Goal: Task Accomplishment & Management: Manage account settings

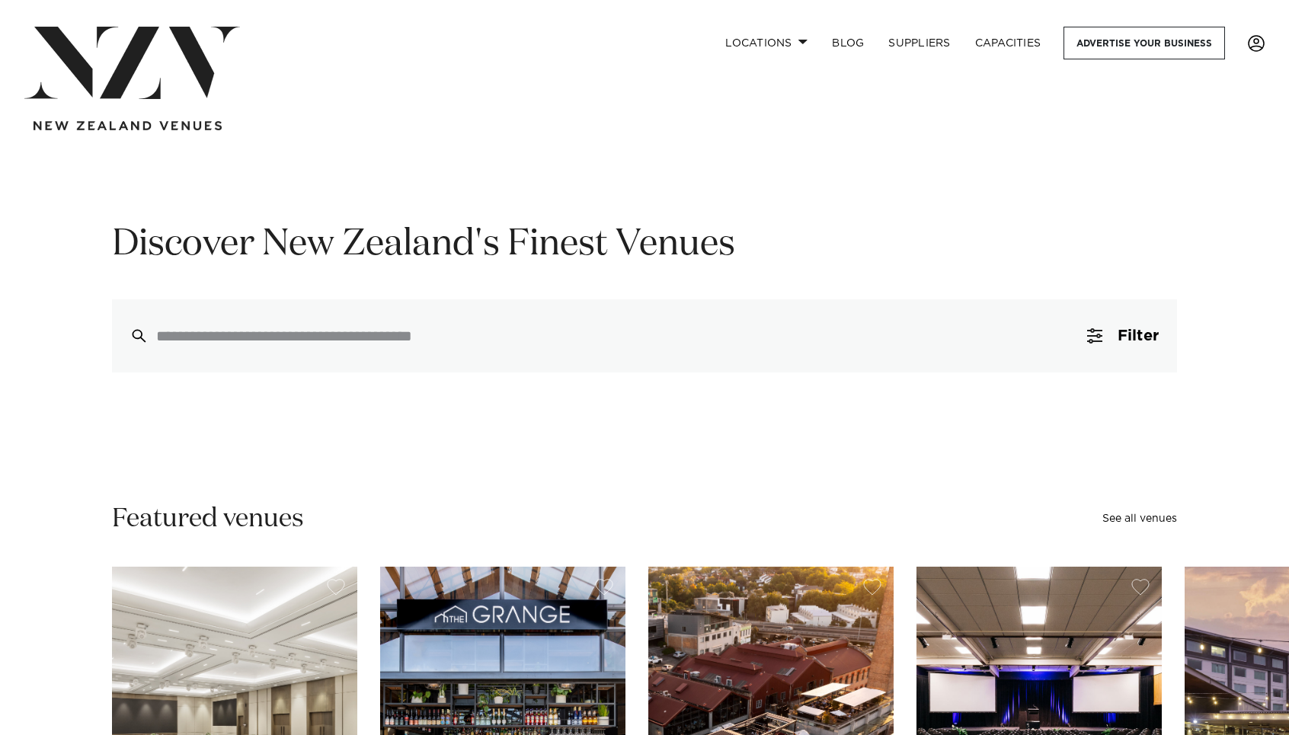
click at [1260, 45] on span at bounding box center [1256, 43] width 17 height 17
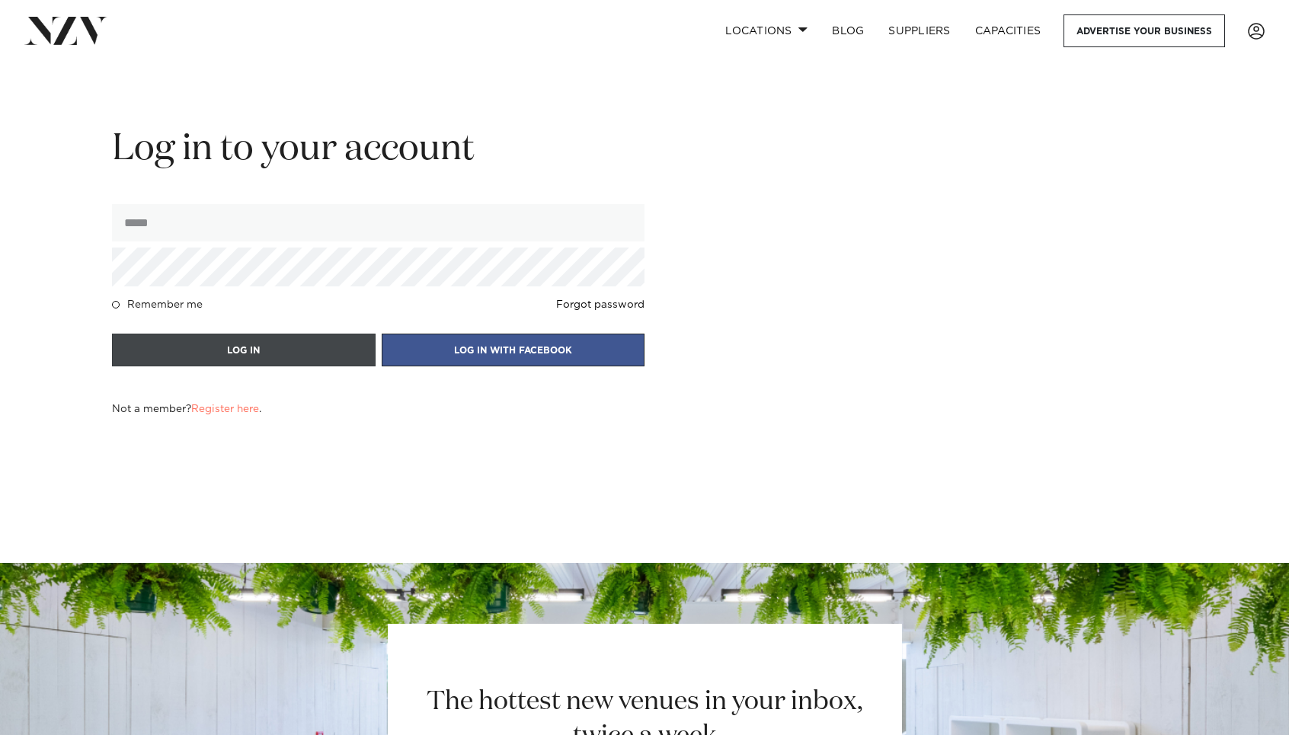
type input "**********"
click at [264, 339] on button "LOG IN" at bounding box center [244, 350] width 264 height 33
